Goal: Task Accomplishment & Management: Manage account settings

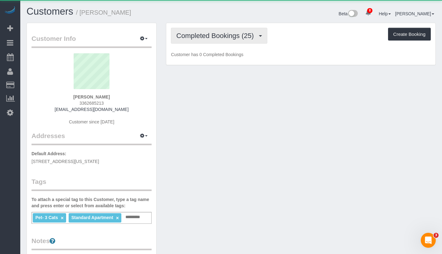
click at [224, 38] on span "Completed Bookings (25)" at bounding box center [216, 36] width 80 height 8
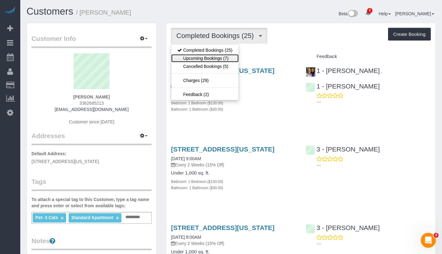
click at [222, 57] on link "Upcoming Bookings (7)" at bounding box center [204, 58] width 67 height 8
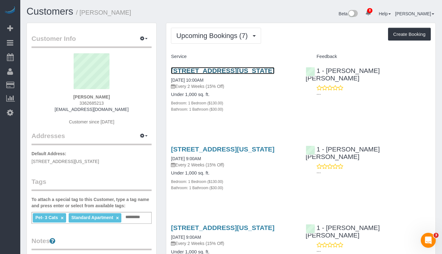
click at [240, 71] on link "27 West 96th Street #10b, New York, NY 10025" at bounding box center [223, 70] width 104 height 7
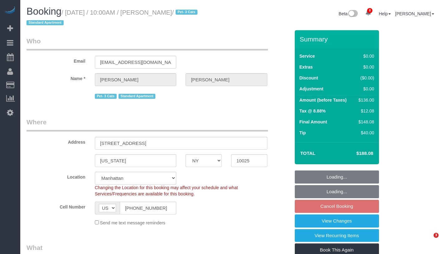
select select "NY"
select select "string:stripe-pm_1P8RUe4VGloSiKo7HuCvSYae"
select select "spot2"
select select "number:56"
select select "number:73"
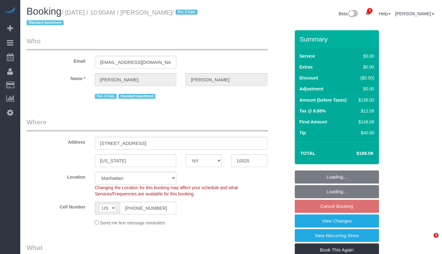
select select "number:14"
select select "number:6"
select select "1"
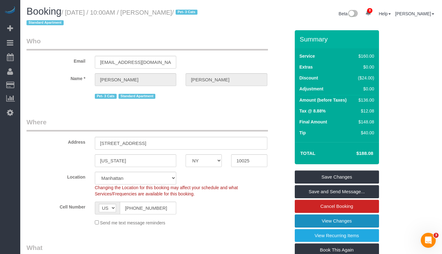
click at [368, 216] on link "View Changes" at bounding box center [337, 221] width 84 height 13
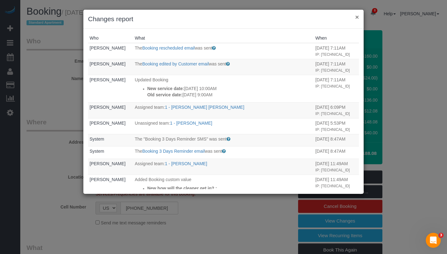
click at [357, 19] on button "×" at bounding box center [357, 17] width 4 height 7
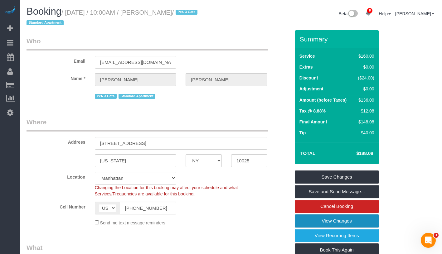
click at [371, 221] on link "View Changes" at bounding box center [337, 221] width 84 height 13
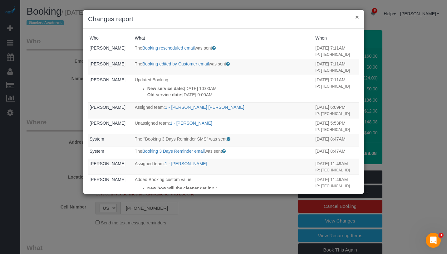
click at [357, 16] on button "×" at bounding box center [357, 17] width 4 height 7
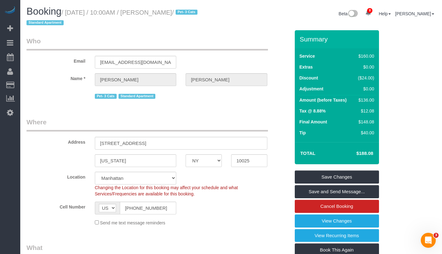
drag, startPoint x: 151, startPoint y: 14, endPoint x: 194, endPoint y: 14, distance: 43.4
click at [194, 14] on small "/ August 18, 2025 / 10:00AM / Blaine Bentsen / Pet- 3 Cats Standard Apartment" at bounding box center [113, 17] width 173 height 17
click at [359, 221] on link "View Changes" at bounding box center [337, 221] width 84 height 13
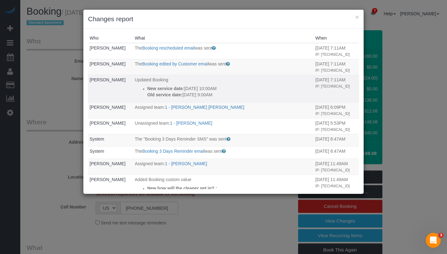
drag, startPoint x: 133, startPoint y: 100, endPoint x: 237, endPoint y: 112, distance: 105.2
click at [237, 102] on td "Updated Booking New service date: 08/18/2025 10:00AM Old service date: 08/14/20…" at bounding box center [223, 88] width 181 height 27
copy div "New service date: 08/18/2025 10:00AM Old service date: 08/14/2025 9:00AM"
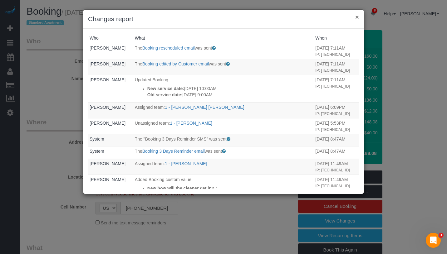
click at [358, 18] on button "×" at bounding box center [357, 17] width 4 height 7
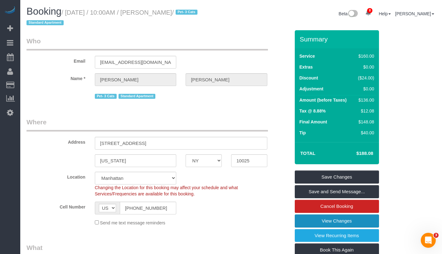
click at [363, 222] on link "View Changes" at bounding box center [337, 221] width 84 height 13
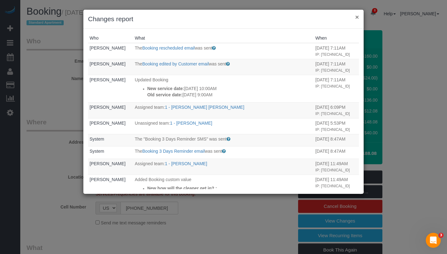
click at [358, 17] on button "×" at bounding box center [357, 17] width 4 height 7
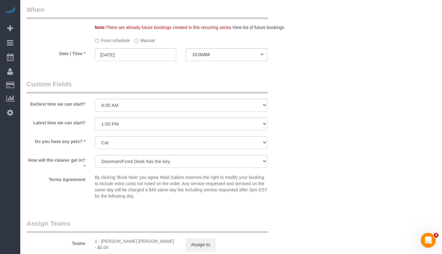
scroll to position [766, 0]
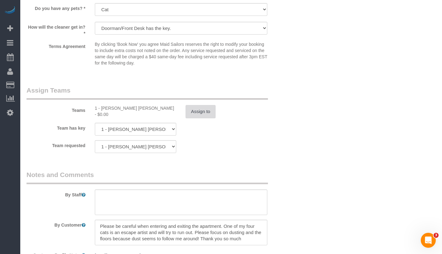
click at [208, 112] on button "Assign to" at bounding box center [201, 111] width 30 height 13
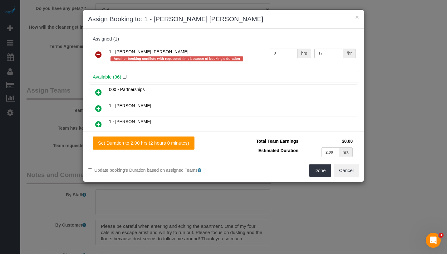
click at [98, 55] on icon at bounding box center [98, 54] width 7 height 7
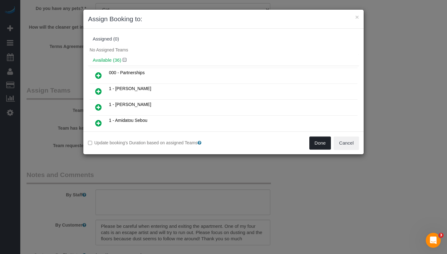
click at [321, 139] on button "Done" at bounding box center [320, 143] width 22 height 13
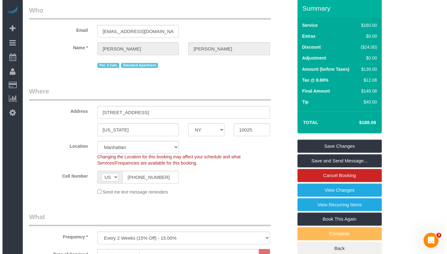
scroll to position [0, 0]
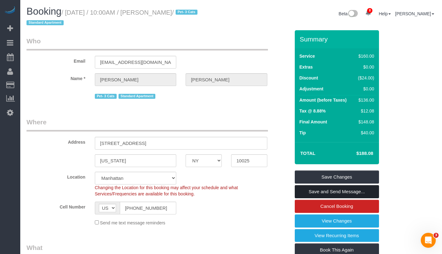
click at [366, 192] on link "Save and Send Message..." at bounding box center [337, 191] width 84 height 13
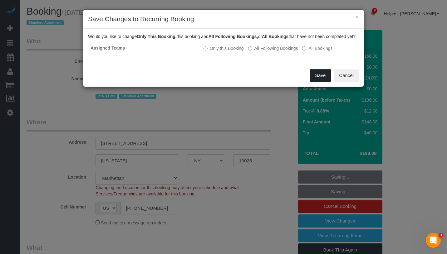
click at [315, 82] on button "Save" at bounding box center [319, 75] width 21 height 13
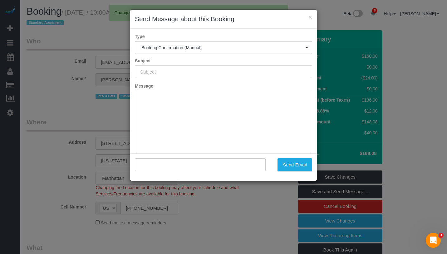
type input "Cleaning Confirmed for 08/18/2025 at 10:00am"
type input ""Blaine Bentsen" <blainecbentsen@gmail.com>"
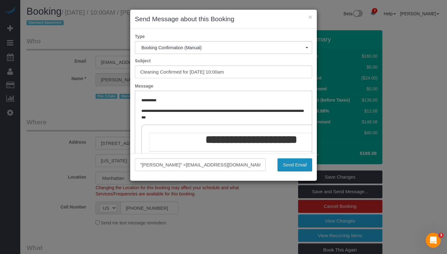
click at [299, 167] on button "Send Email" at bounding box center [294, 164] width 35 height 13
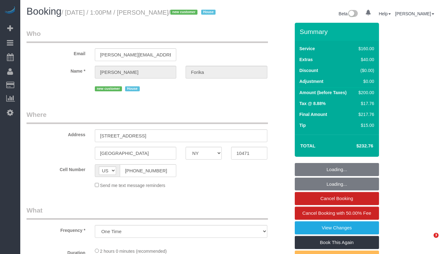
select select "NY"
select select "string:stripe-pm_1RvWji4VGloSiKo7kX9Qp7Cw"
select select "spot1"
select select "number:59"
select select "number:72"
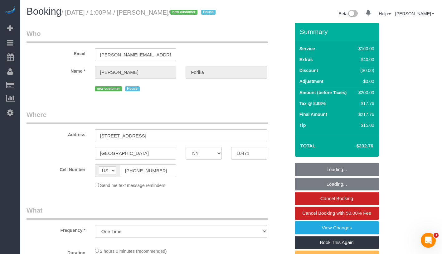
select select "number:15"
select select "number:5"
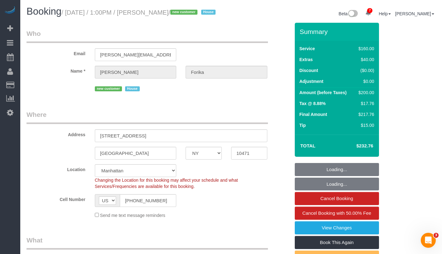
select select "object:1351"
select select "spot41"
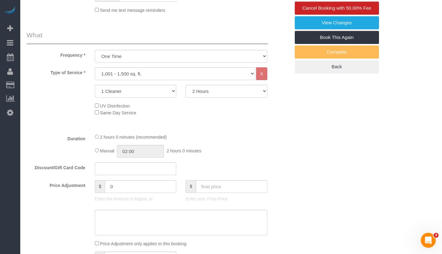
scroll to position [83, 0]
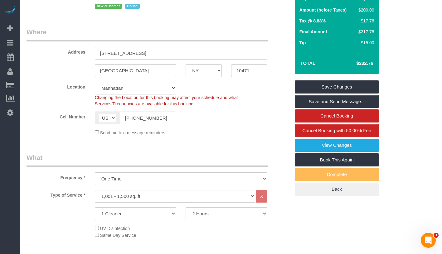
click at [171, 95] on select "Manhattan Austin Boston Bronx Brooklyn Charlotte Denver New Jersey Portland Que…" at bounding box center [136, 88] width 82 height 13
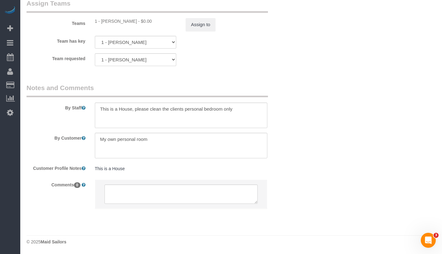
scroll to position [718, 0]
click at [212, 142] on textarea at bounding box center [181, 146] width 173 height 26
paste textarea "My personal room, the bed the floor and the drawers."
drag, startPoint x: 141, startPoint y: 148, endPoint x: 95, endPoint y: 148, distance: 45.9
click at [95, 148] on textarea at bounding box center [181, 146] width 173 height 26
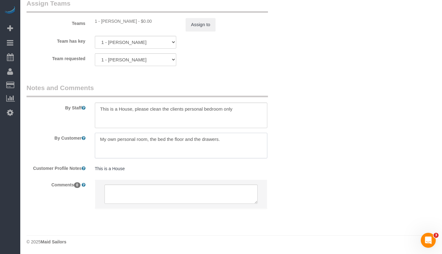
click at [165, 141] on textarea at bounding box center [181, 146] width 173 height 26
drag, startPoint x: 186, startPoint y: 141, endPoint x: 192, endPoint y: 141, distance: 6.6
click at [186, 141] on textarea at bounding box center [181, 146] width 173 height 26
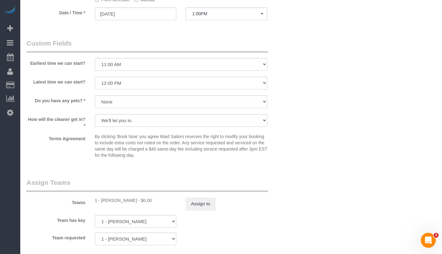
scroll to position [702, 0]
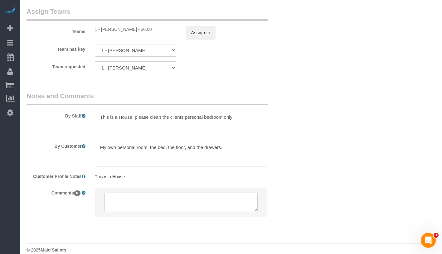
click at [233, 157] on textarea at bounding box center [181, 154] width 173 height 26
paste textarea "Organize the items in the drawer"
click at [101, 161] on textarea at bounding box center [181, 154] width 173 height 26
click at [193, 163] on textarea at bounding box center [181, 154] width 173 height 26
click at [100, 155] on textarea at bounding box center [181, 154] width 173 height 26
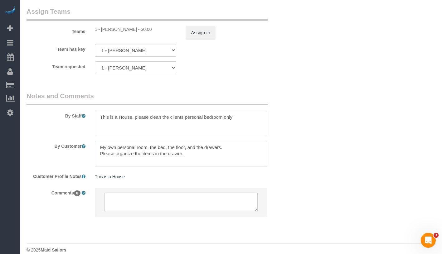
drag, startPoint x: 99, startPoint y: 154, endPoint x: 222, endPoint y: 165, distance: 123.8
click at [222, 165] on textarea at bounding box center [181, 154] width 173 height 26
click at [101, 163] on textarea at bounding box center [181, 154] width 173 height 26
click at [99, 156] on textarea at bounding box center [181, 154] width 173 height 26
drag, startPoint x: 100, startPoint y: 154, endPoint x: 215, endPoint y: 162, distance: 115.4
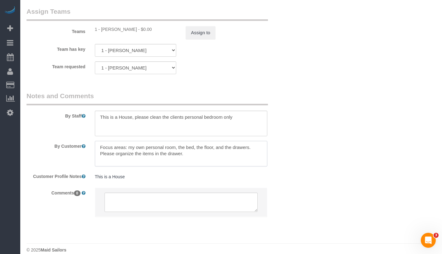
click at [215, 162] on textarea at bounding box center [181, 154] width 173 height 26
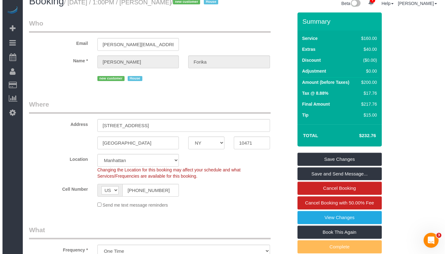
scroll to position [0, 0]
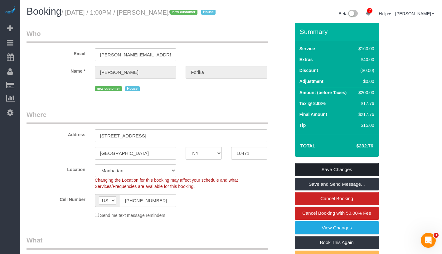
type textarea "Focus areas: my own personal room, the bed, the floor, and the drawers. Please …"
click at [363, 174] on link "Save Changes" at bounding box center [337, 169] width 84 height 13
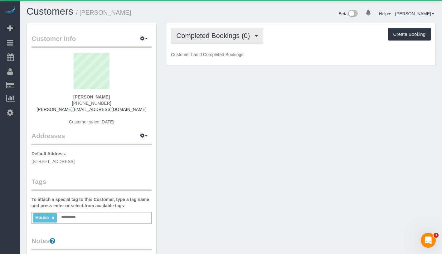
click at [226, 41] on button "Completed Bookings (0)" at bounding box center [217, 36] width 92 height 16
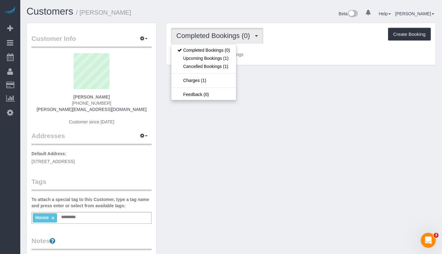
click at [226, 41] on button "Completed Bookings (0)" at bounding box center [217, 36] width 92 height 16
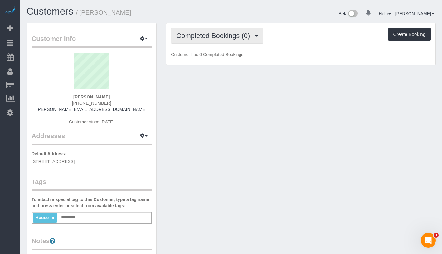
click at [226, 41] on button "Completed Bookings (0)" at bounding box center [217, 36] width 92 height 16
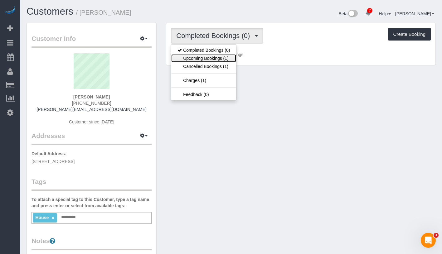
click at [223, 58] on link "Upcoming Bookings (1)" at bounding box center [203, 58] width 65 height 8
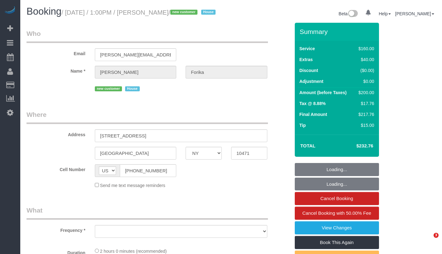
select select "NY"
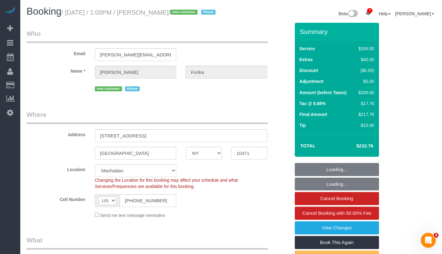
select select "object:697"
select select "string:stripe-pm_1RvWji4VGloSiKo7kX9Qp7Cw"
select select "spot1"
select select "number:59"
select select "number:72"
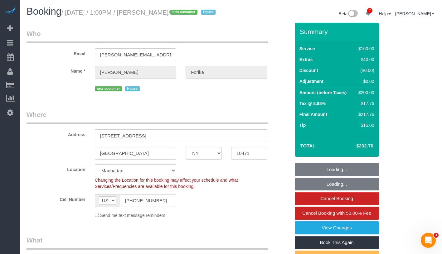
select select "number:15"
select select "number:5"
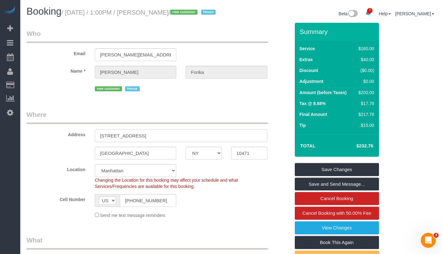
drag, startPoint x: 100, startPoint y: 145, endPoint x: 158, endPoint y: 144, distance: 57.7
click at [158, 142] on input "[STREET_ADDRESS]" at bounding box center [181, 135] width 173 height 13
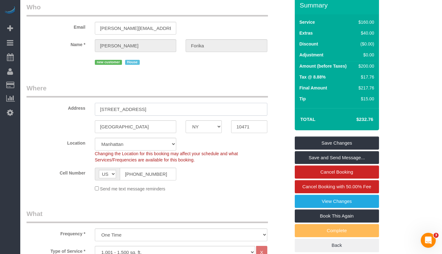
scroll to position [4, 0]
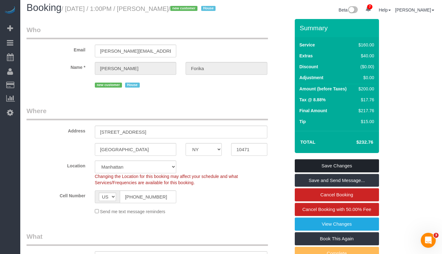
click at [331, 173] on link "Save Changes" at bounding box center [337, 165] width 84 height 13
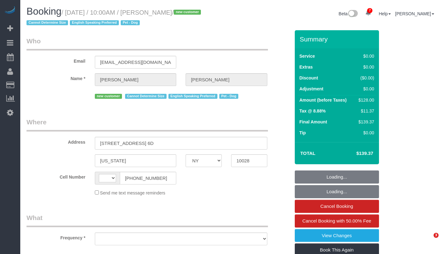
select select "NY"
select select "string:US"
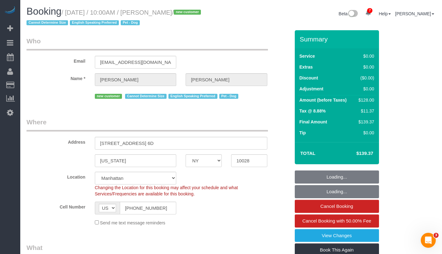
select select "string:stripe-pm_1RuITc4VGloSiKo7L867WxHG"
select select "1"
select select "object:808"
select select "number:57"
select select "number:76"
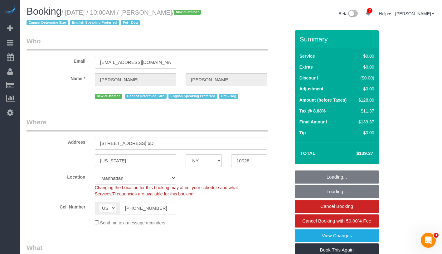
select select "number:13"
select select "number:5"
select select "1"
select select "object:997"
select select "spot1"
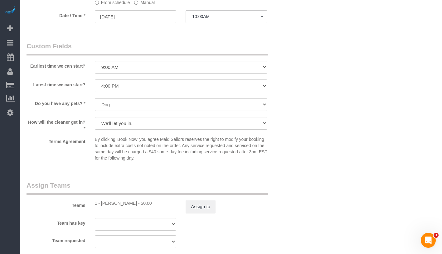
scroll to position [494, 0]
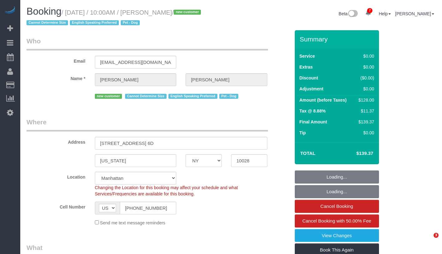
select select "NY"
select select "object:709"
select select "number:57"
select select "number:76"
select select "number:13"
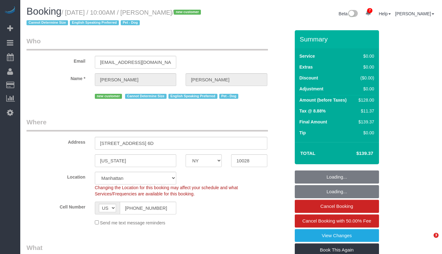
select select "number:5"
select select "spot1"
select select "1"
